Goal: Task Accomplishment & Management: Manage account settings

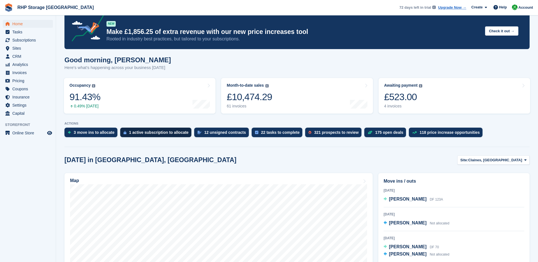
scroll to position [10, 0]
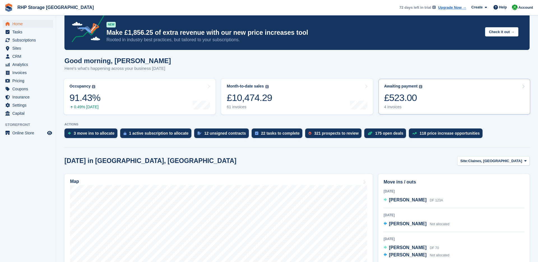
click at [421, 98] on div "£523.00" at bounding box center [403, 97] width 38 height 11
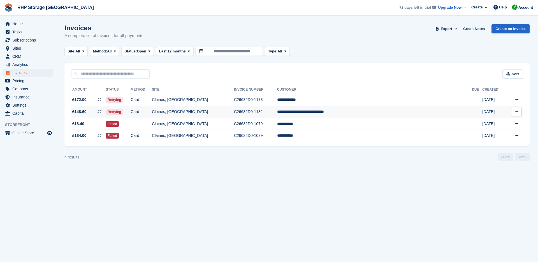
click at [211, 115] on td "Claines, [GEOGRAPHIC_DATA]" at bounding box center [193, 112] width 82 height 12
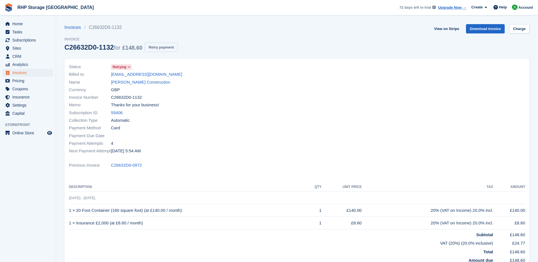
click at [168, 43] on button "Retry payment" at bounding box center [161, 47] width 33 height 9
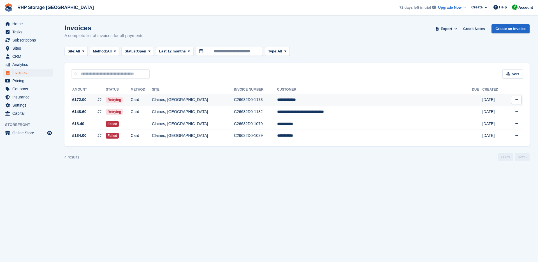
click at [152, 98] on td "Card" at bounding box center [141, 100] width 21 height 12
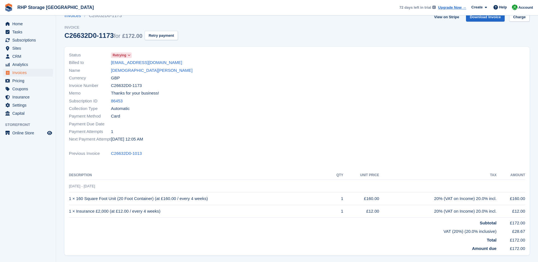
scroll to position [11, 0]
click at [170, 36] on button "Retry payment" at bounding box center [161, 35] width 33 height 9
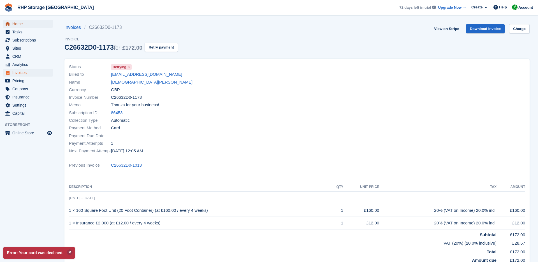
click at [22, 24] on span "Home" at bounding box center [29, 24] width 34 height 8
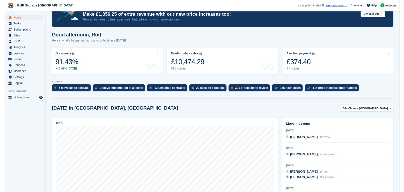
scroll to position [22, 0]
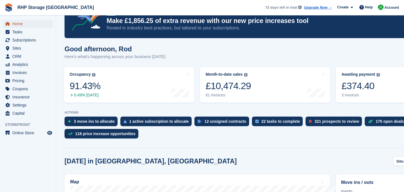
click at [38, 24] on span "Home" at bounding box center [29, 24] width 34 height 8
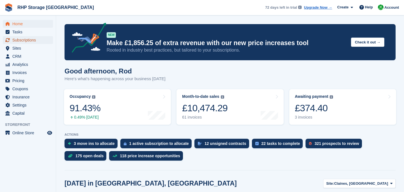
click at [19, 41] on span "Subscriptions" at bounding box center [29, 40] width 34 height 8
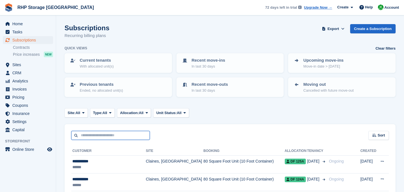
click at [137, 133] on input "text" at bounding box center [110, 135] width 78 height 9
type input "*****"
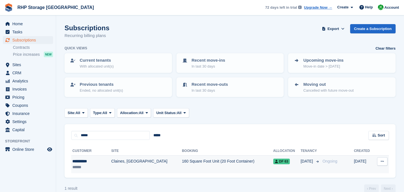
click at [99, 162] on div "**********" at bounding box center [87, 161] width 31 height 6
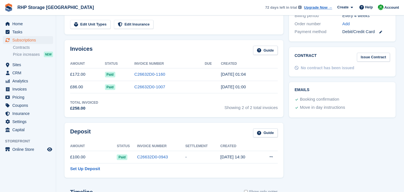
scroll to position [4, 0]
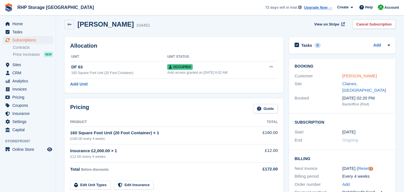
click at [349, 76] on link "[PERSON_NAME]" at bounding box center [359, 75] width 34 height 5
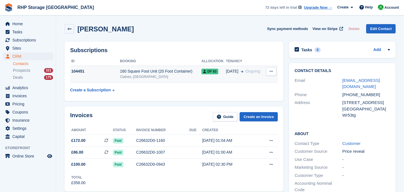
click at [142, 68] on td "160 Square Foot Unit (20 Foot Container) Claines, Worcester" at bounding box center [161, 74] width 82 height 17
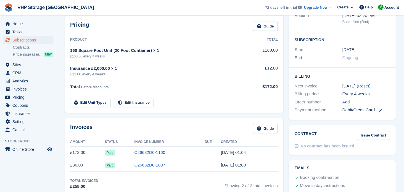
scroll to position [111, 0]
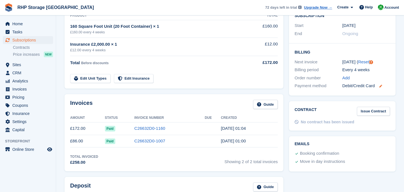
click at [380, 85] on icon at bounding box center [380, 86] width 3 height 3
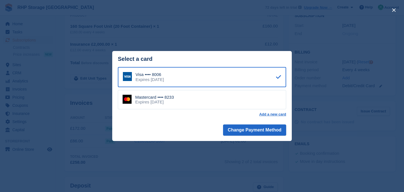
click at [168, 100] on div "Expires [DATE]" at bounding box center [154, 102] width 39 height 5
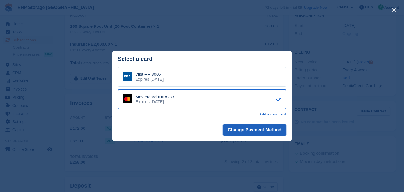
click at [240, 128] on button "Change Payment Method" at bounding box center [254, 129] width 63 height 11
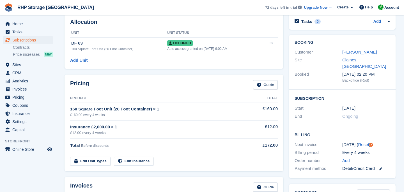
scroll to position [22, 0]
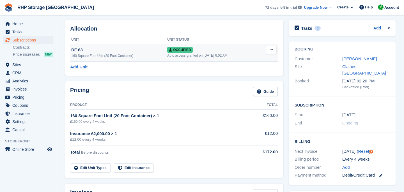
click at [135, 53] on div "160 Square Foot Unit (20 Foot Container)" at bounding box center [119, 55] width 96 height 5
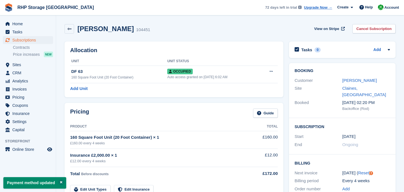
click at [112, 84] on div "Allocation Unit Unit Status DF 63 160 Square Foot Unit (20 Foot Container) Occu…" at bounding box center [173, 69] width 219 height 56
click at [69, 30] on icon at bounding box center [69, 29] width 4 height 4
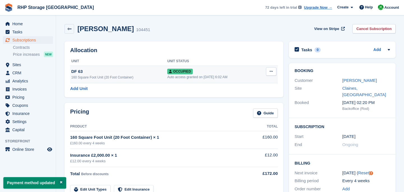
click at [181, 74] on span "Occupied" at bounding box center [179, 72] width 25 height 6
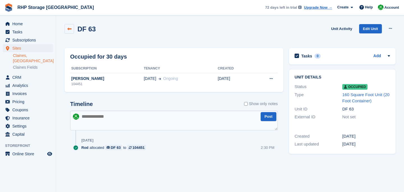
click at [70, 28] on icon at bounding box center [69, 29] width 4 height 4
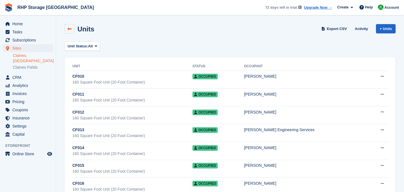
click at [70, 29] on icon at bounding box center [69, 29] width 4 height 4
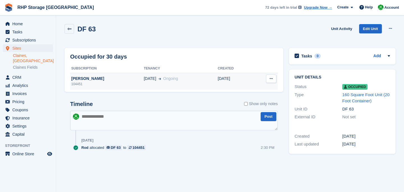
click at [91, 82] on div "104451" at bounding box center [106, 84] width 73 height 5
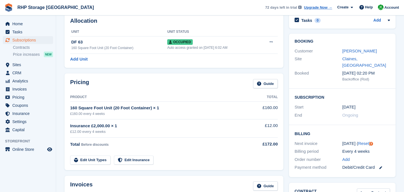
scroll to position [27, 0]
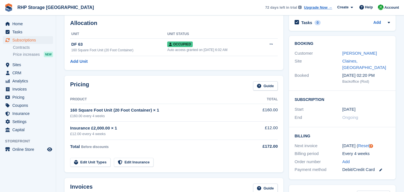
click at [378, 167] on link at bounding box center [378, 170] width 7 height 6
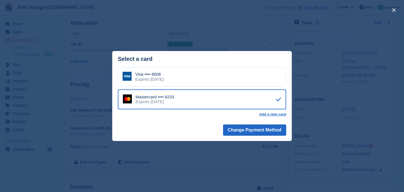
click at [244, 44] on div "close" at bounding box center [202, 96] width 404 height 192
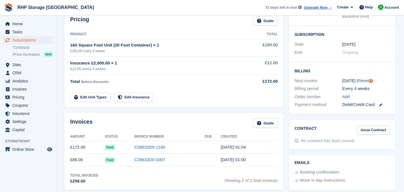
scroll to position [94, 0]
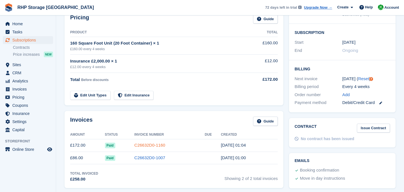
click at [158, 144] on link "C26632D0-1160" at bounding box center [149, 145] width 31 height 5
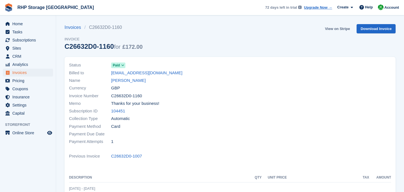
click at [343, 28] on link "View on Stripe" at bounding box center [336, 28] width 29 height 9
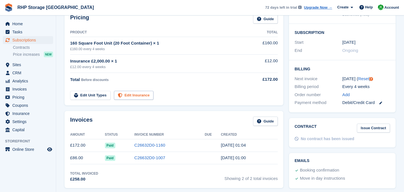
scroll to position [83, 0]
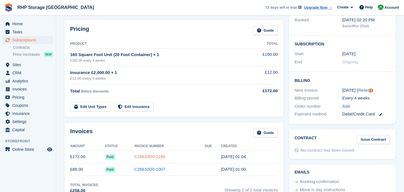
click at [142, 158] on link "C26632D0-1160" at bounding box center [149, 156] width 31 height 5
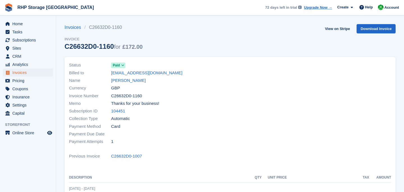
click at [119, 67] on span "Paid" at bounding box center [116, 65] width 7 height 5
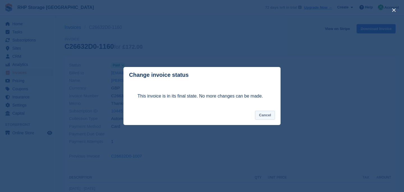
click at [265, 113] on button "Cancel" at bounding box center [265, 115] width 20 height 9
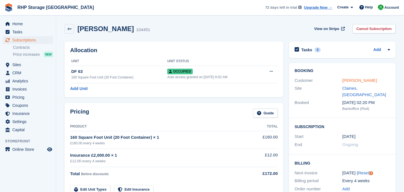
click at [348, 78] on link "[PERSON_NAME]" at bounding box center [359, 80] width 34 height 5
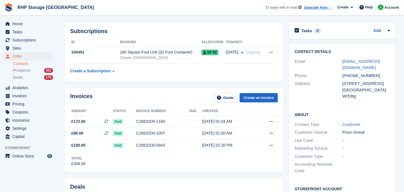
scroll to position [29, 0]
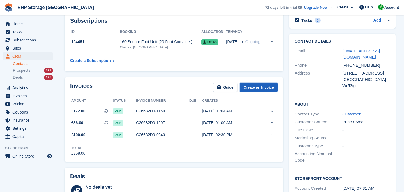
click at [254, 88] on link "Create an Invoice" at bounding box center [258, 87] width 38 height 9
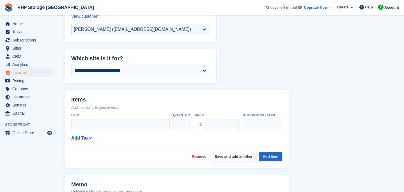
scroll to position [63, 0]
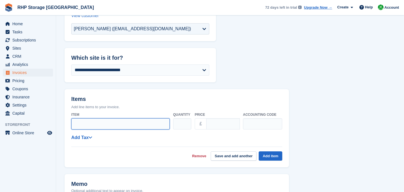
click at [101, 124] on input "Item" at bounding box center [120, 123] width 98 height 11
drag, startPoint x: 75, startPoint y: 125, endPoint x: 57, endPoint y: 125, distance: 17.4
click at [57, 125] on section "**********" at bounding box center [230, 149] width 348 height 424
paste input "**********"
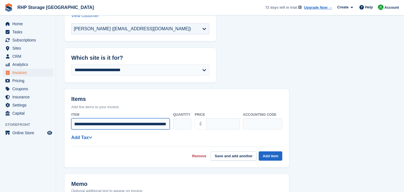
click at [75, 123] on input "**********" at bounding box center [120, 123] width 98 height 11
drag, startPoint x: 82, startPoint y: 124, endPoint x: 41, endPoint y: 124, distance: 40.6
click at [41, 124] on div "Home Tasks Subscriptions Subscriptions Subscriptions Contracts Price increases …" at bounding box center [202, 149] width 404 height 424
type input "**********"
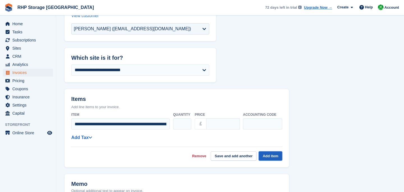
click at [271, 154] on button "Add item" at bounding box center [270, 155] width 24 height 9
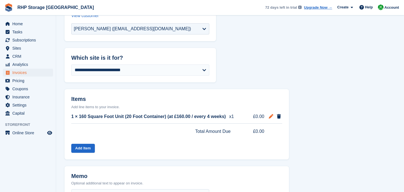
click at [268, 116] on span at bounding box center [270, 116] width 7 height 7
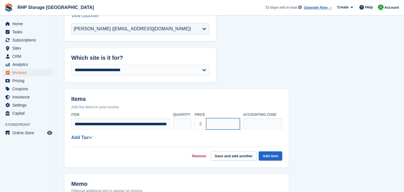
drag, startPoint x: 224, startPoint y: 125, endPoint x: 205, endPoint y: 124, distance: 19.6
click at [205, 124] on div "£ ****" at bounding box center [217, 123] width 45 height 11
type input "***"
click at [376, 136] on form "**********" at bounding box center [229, 168] width 331 height 369
click at [269, 156] on button "Add item" at bounding box center [270, 155] width 24 height 9
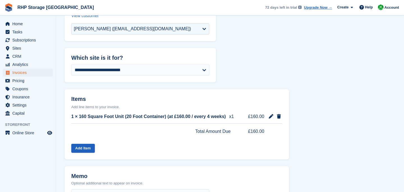
click at [88, 146] on button "Add Item" at bounding box center [83, 148] width 24 height 9
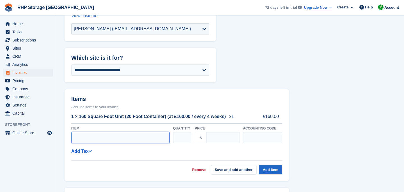
click at [88, 141] on input "Item" at bounding box center [120, 137] width 98 height 11
paste input "**********"
type input "**********"
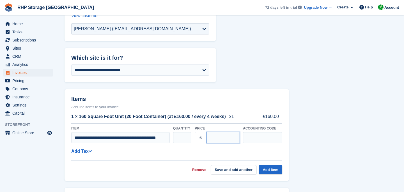
click at [218, 136] on input "****" at bounding box center [223, 137] width 34 height 11
drag, startPoint x: 222, startPoint y: 138, endPoint x: 204, endPoint y: 137, distance: 17.7
click at [204, 137] on div "£ ****" at bounding box center [217, 137] width 45 height 11
type input "**"
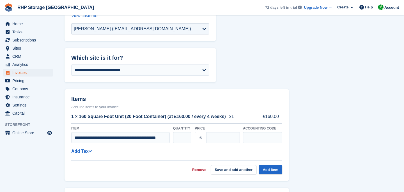
click at [342, 116] on form "**********" at bounding box center [229, 175] width 331 height 383
click at [273, 168] on button "Add item" at bounding box center [270, 169] width 24 height 9
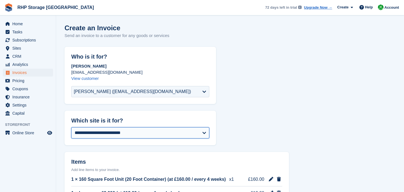
click at [142, 133] on select "**********" at bounding box center [140, 132] width 138 height 11
select select "****"
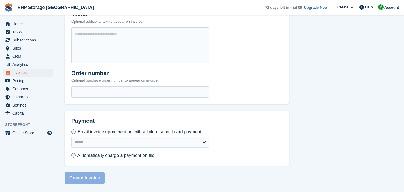
scroll to position [238, 0]
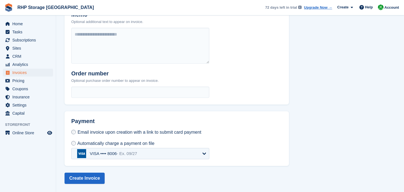
click at [96, 153] on div "VISA •••• 8006 - Ex. 09/27" at bounding box center [113, 153] width 47 height 5
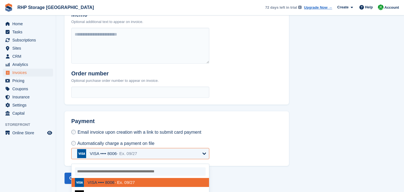
scroll to position [248, 0]
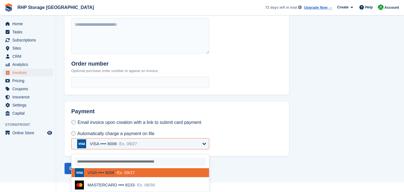
click at [134, 186] on div "MASTERCARD •••• 8233 - Ex. 08/30" at bounding box center [120, 184] width 67 height 5
select select "******"
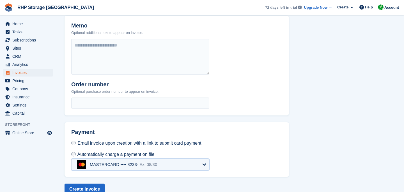
scroll to position [238, 0]
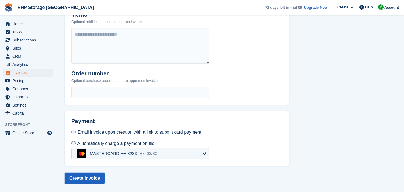
click at [88, 175] on button "Create Invoice" at bounding box center [84, 178] width 40 height 11
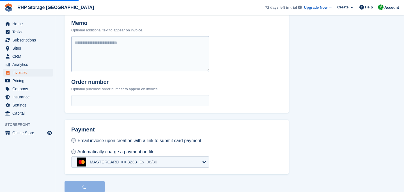
scroll to position [228, 0]
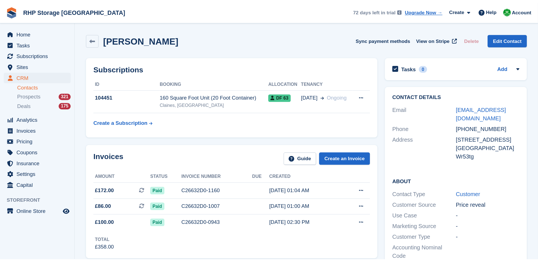
scroll to position [29, 0]
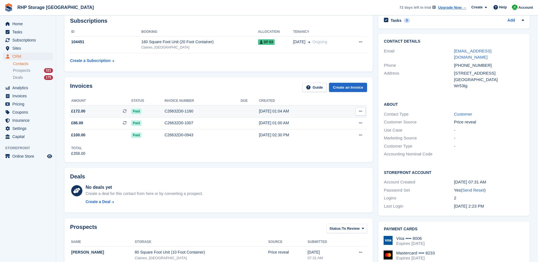
click at [165, 110] on div "C26632D0-1160" at bounding box center [203, 111] width 76 height 6
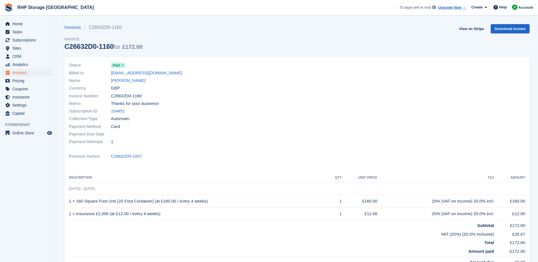
scroll to position [11, 0]
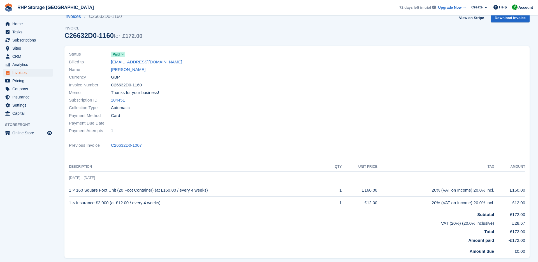
drag, startPoint x: 217, startPoint y: 190, endPoint x: 69, endPoint y: 190, distance: 147.4
click at [69, 190] on td "1 × 160 Square Foot Unit (20 Foot Container) (at £160.00 / every 4 weeks)" at bounding box center [199, 190] width 260 height 13
copy td "1 × 160 Square Foot Unit (20 Foot Container) (at £160.00 / every 4 weeks)"
drag, startPoint x: 168, startPoint y: 203, endPoint x: 69, endPoint y: 202, distance: 99.5
click at [69, 202] on td "1 × Insurance £2,000 (at £12.00 / every 4 weeks)" at bounding box center [199, 203] width 260 height 13
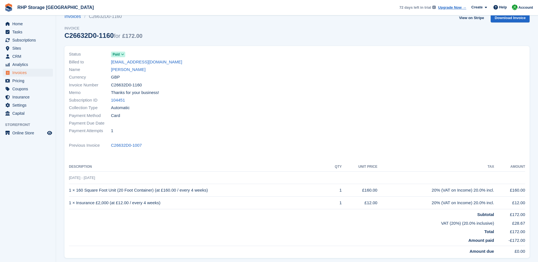
click at [68, 202] on div "Status Paid Billed to [EMAIL_ADDRESS][DOMAIN_NAME] Name [PERSON_NAME] Currency …" at bounding box center [296, 152] width 465 height 212
drag, startPoint x: 68, startPoint y: 202, endPoint x: 144, endPoint y: 206, distance: 75.5
click at [144, 206] on div "Status Paid Billed to [EMAIL_ADDRESS][DOMAIN_NAME] Name [PERSON_NAME] Currency …" at bounding box center [296, 152] width 465 height 212
click at [164, 204] on td "1 × Insurance £2,000 (at £12.00 / every 4 weeks)" at bounding box center [199, 203] width 260 height 13
drag, startPoint x: 168, startPoint y: 204, endPoint x: 69, endPoint y: 203, distance: 98.4
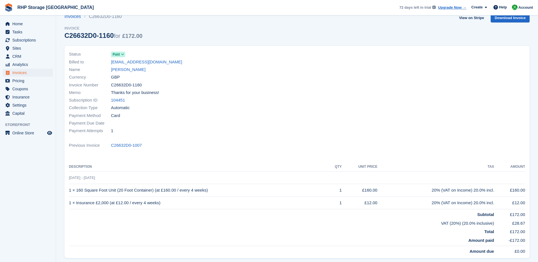
click at [69, 203] on td "1 × Insurance £2,000 (at £12.00 / every 4 weeks)" at bounding box center [199, 203] width 260 height 13
copy td "1 × Insurance £2,000 (at £12.00 / every 4 weeks)"
click at [22, 28] on span "Tasks" at bounding box center [29, 32] width 34 height 8
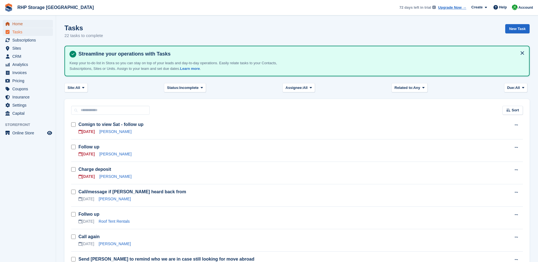
click at [18, 24] on span "Home" at bounding box center [29, 24] width 34 height 8
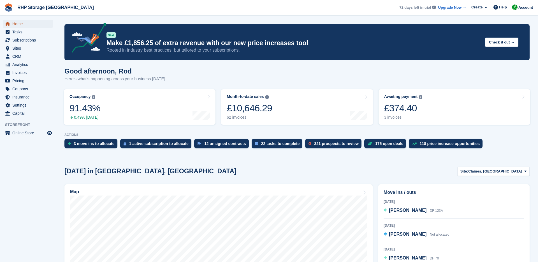
click at [21, 24] on span "Home" at bounding box center [29, 24] width 34 height 8
click at [6, 56] on icon "menu" at bounding box center [8, 56] width 4 height 4
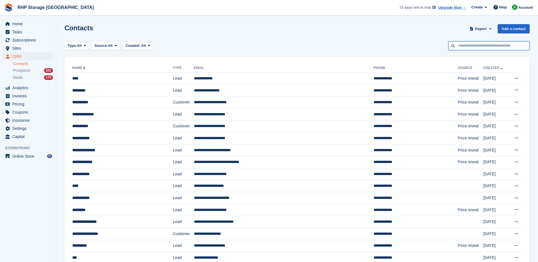
click at [458, 45] on input "text" at bounding box center [489, 45] width 81 height 9
type input "**********"
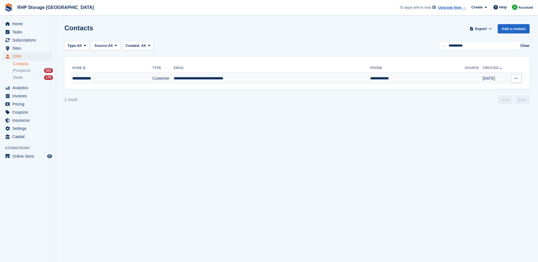
click at [188, 77] on td "**********" at bounding box center [272, 79] width 197 height 12
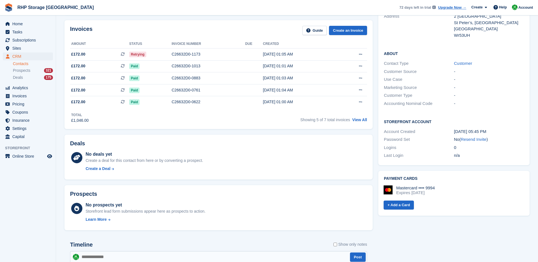
scroll to position [87, 0]
click at [403, 200] on link "+ Add a Card" at bounding box center [399, 204] width 30 height 9
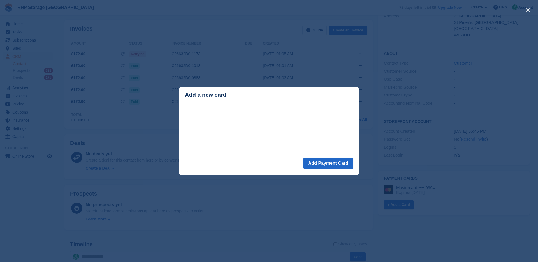
click at [197, 103] on header "Add a new card" at bounding box center [268, 96] width 179 height 18
click at [314, 161] on button "Add Payment Card" at bounding box center [329, 163] width 50 height 11
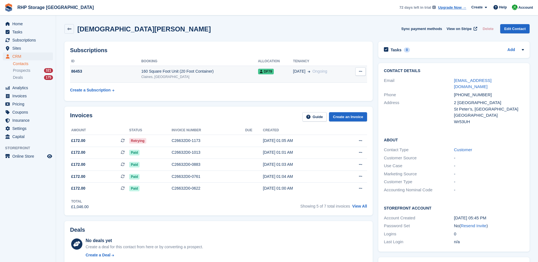
click at [169, 78] on div "Claines, [GEOGRAPHIC_DATA]" at bounding box center [199, 76] width 117 height 5
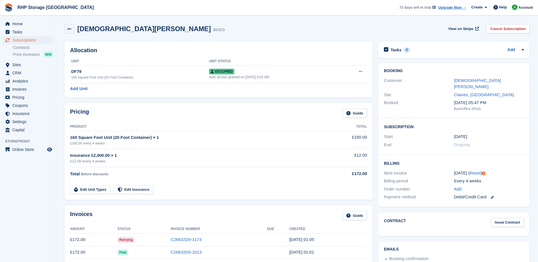
click at [491, 194] on link at bounding box center [490, 197] width 7 height 6
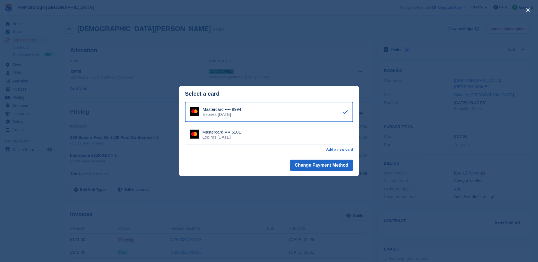
click at [270, 135] on div "Mastercard •••• 5101 Expires September 2028" at bounding box center [269, 135] width 168 height 20
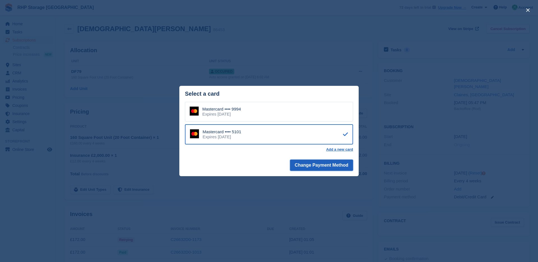
click at [318, 163] on button "Change Payment Method" at bounding box center [321, 165] width 63 height 11
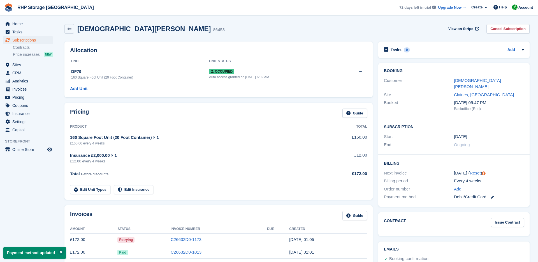
click at [146, 241] on td "Retrying" at bounding box center [143, 239] width 53 height 13
click at [184, 238] on link "C26632D0-1173" at bounding box center [186, 239] width 31 height 5
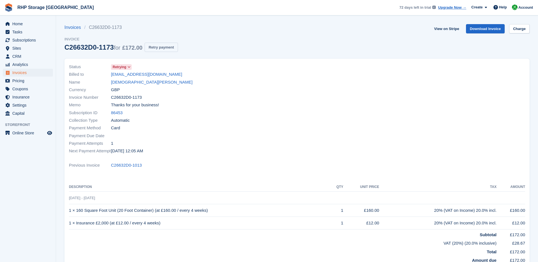
click at [163, 49] on button "Retry payment" at bounding box center [161, 47] width 33 height 9
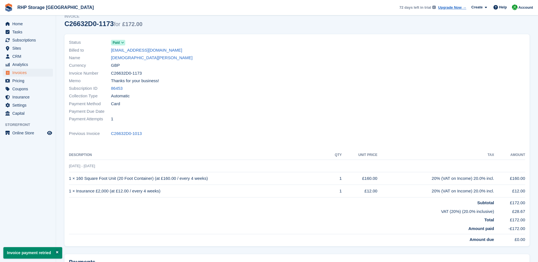
scroll to position [28, 0]
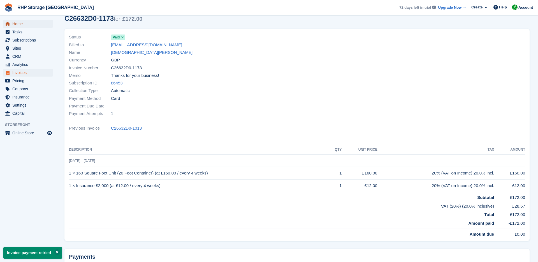
click at [28, 27] on span "Home" at bounding box center [29, 24] width 34 height 8
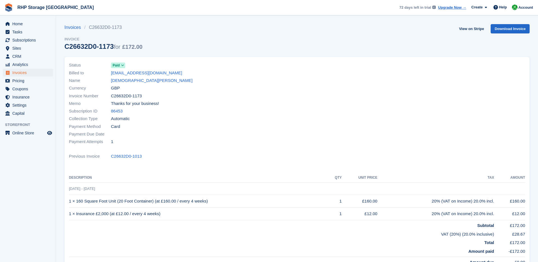
scroll to position [28, 0]
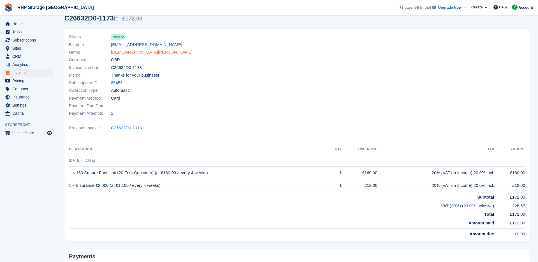
click at [117, 51] on link "Christian May" at bounding box center [152, 52] width 82 height 6
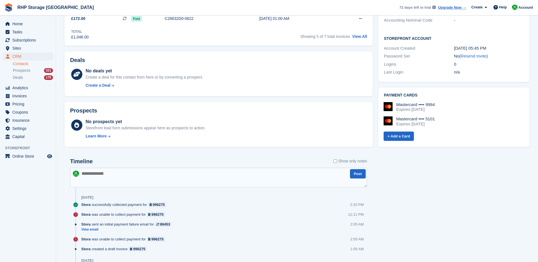
scroll to position [124, 0]
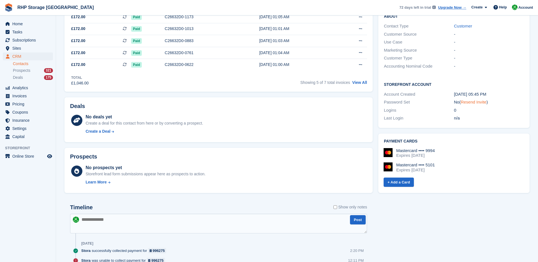
click at [474, 100] on link "Resend Invite" at bounding box center [474, 102] width 26 height 5
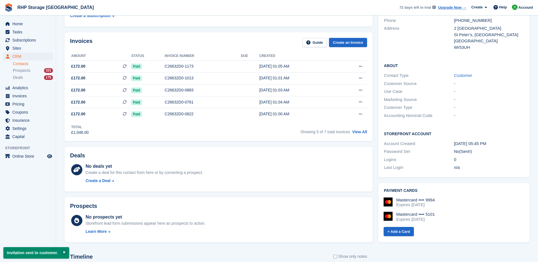
scroll to position [0, 0]
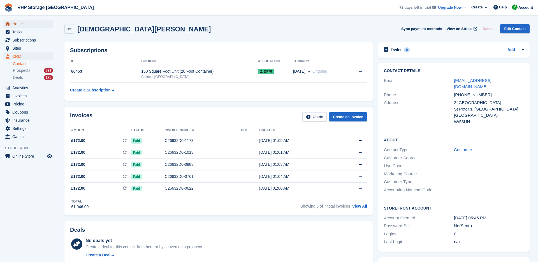
click at [28, 24] on span "Home" at bounding box center [29, 24] width 34 height 8
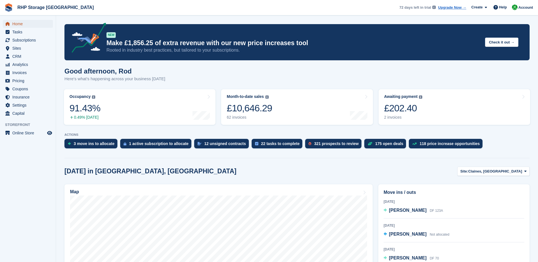
click at [18, 25] on span "Home" at bounding box center [29, 24] width 34 height 8
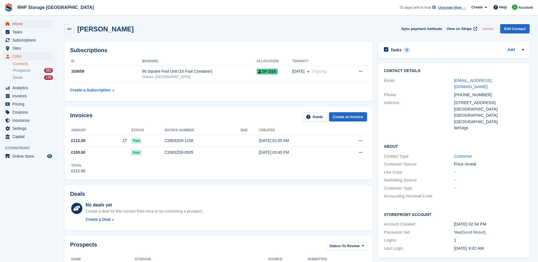
click at [22, 25] on span "Home" at bounding box center [29, 24] width 34 height 8
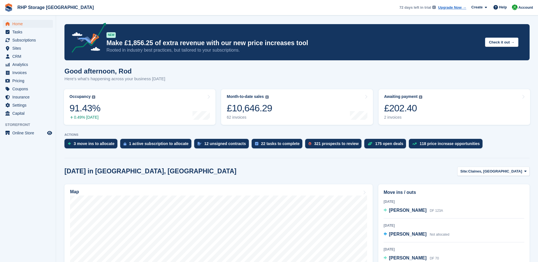
scroll to position [36, 0]
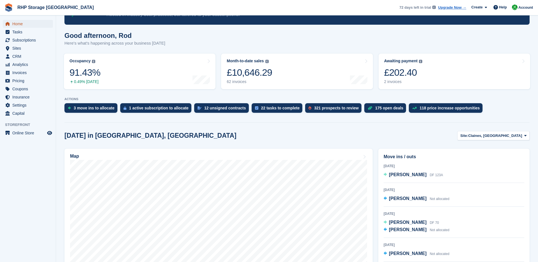
click at [25, 25] on span "Home" at bounding box center [29, 24] width 34 height 8
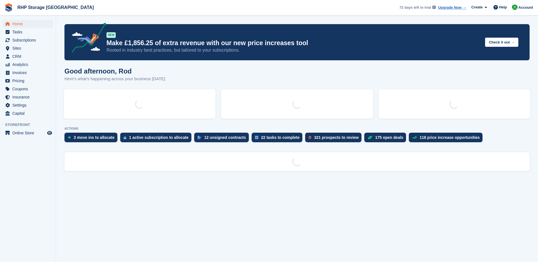
scroll to position [0, 0]
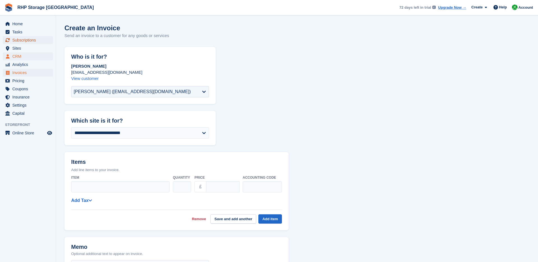
click at [24, 40] on span "Subscriptions" at bounding box center [29, 40] width 34 height 8
click at [26, 51] on span "Sites" at bounding box center [29, 48] width 34 height 8
click at [26, 56] on span "CRM" at bounding box center [29, 56] width 34 height 8
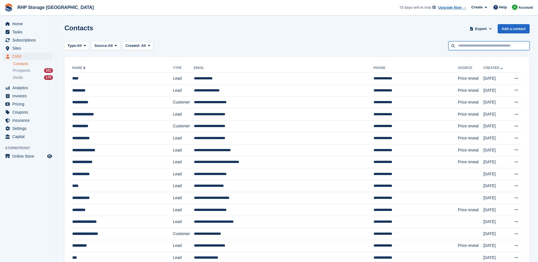
click at [478, 44] on input "text" at bounding box center [489, 45] width 81 height 9
type input "*****"
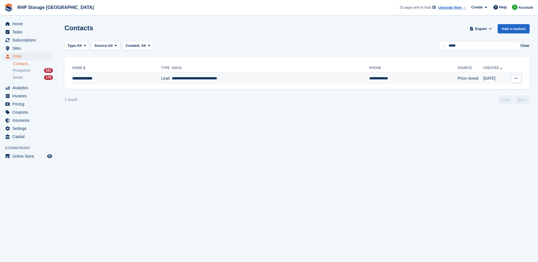
click at [161, 80] on td "Lead" at bounding box center [166, 79] width 11 height 12
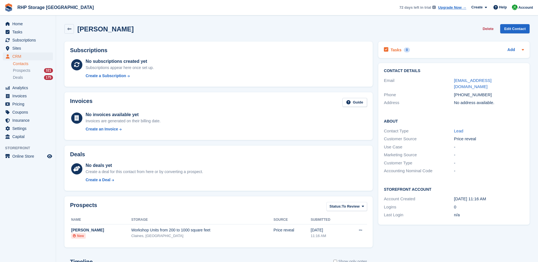
click at [394, 48] on h2 "Tasks" at bounding box center [396, 49] width 11 height 5
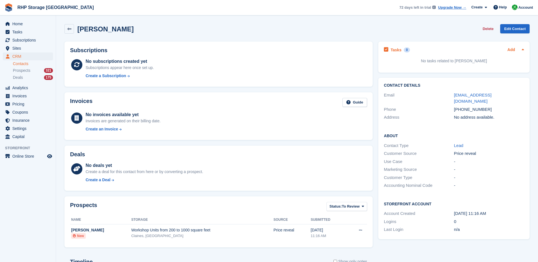
click at [509, 52] on link "Add" at bounding box center [512, 50] width 8 height 6
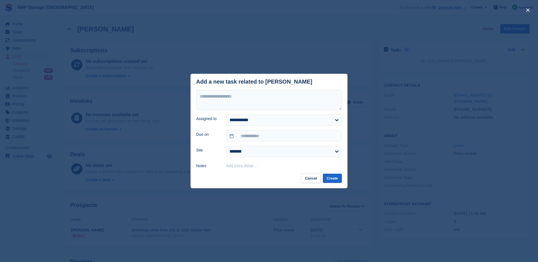
click at [290, 85] on header "Add a new task related to [PERSON_NAME]" at bounding box center [269, 82] width 157 height 16
click at [291, 94] on textarea at bounding box center [269, 100] width 146 height 20
type textarea "*"
drag, startPoint x: 261, startPoint y: 96, endPoint x: 171, endPoint y: 92, distance: 90.3
click at [171, 92] on div "**********" at bounding box center [269, 131] width 538 height 262
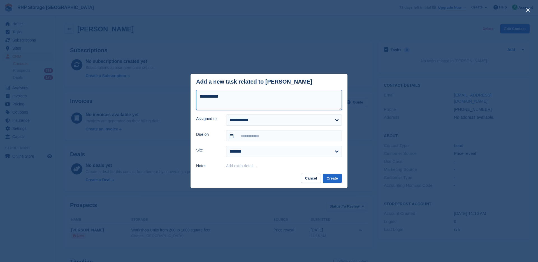
type textarea "*"
type textarea "*********"
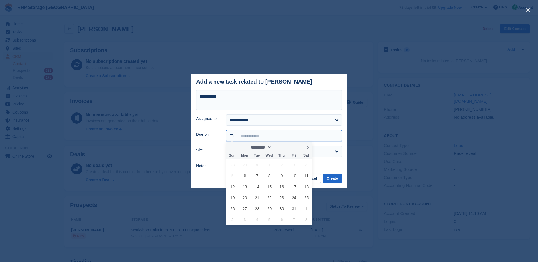
click at [270, 137] on input "text" at bounding box center [284, 135] width 116 height 11
click at [309, 148] on icon at bounding box center [308, 147] width 4 height 4
select select "**"
click at [309, 148] on icon at bounding box center [308, 147] width 4 height 4
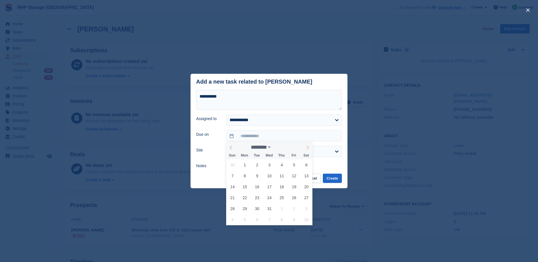
type input "****"
select select "*"
click at [256, 184] on span "13" at bounding box center [257, 186] width 11 height 11
type input "**********"
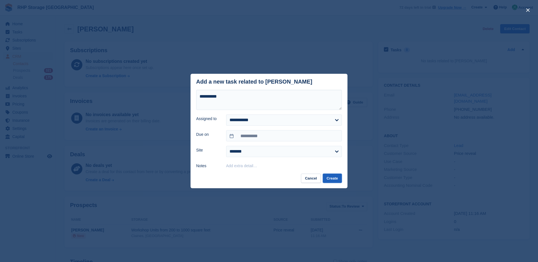
click at [331, 178] on button "Create" at bounding box center [332, 178] width 19 height 9
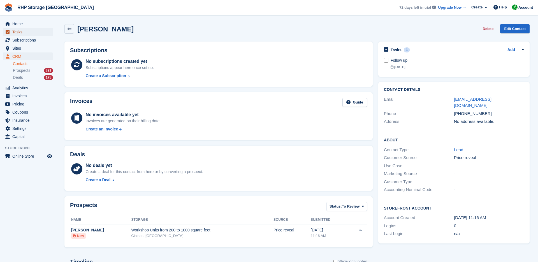
click at [19, 32] on span "Tasks" at bounding box center [29, 32] width 34 height 8
